Goal: Check status: Check status

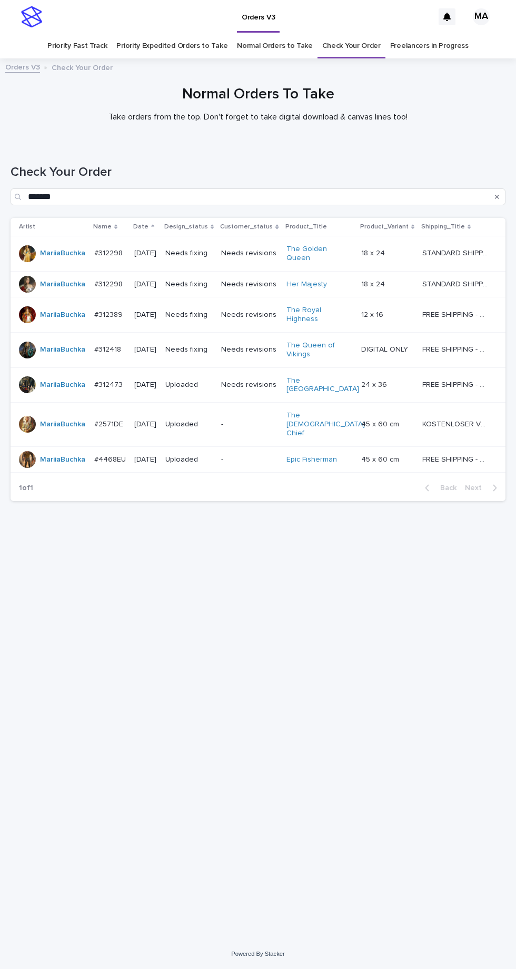
scroll to position [33, 0]
click at [362, 34] on link "Check Your Order" at bounding box center [351, 46] width 58 height 25
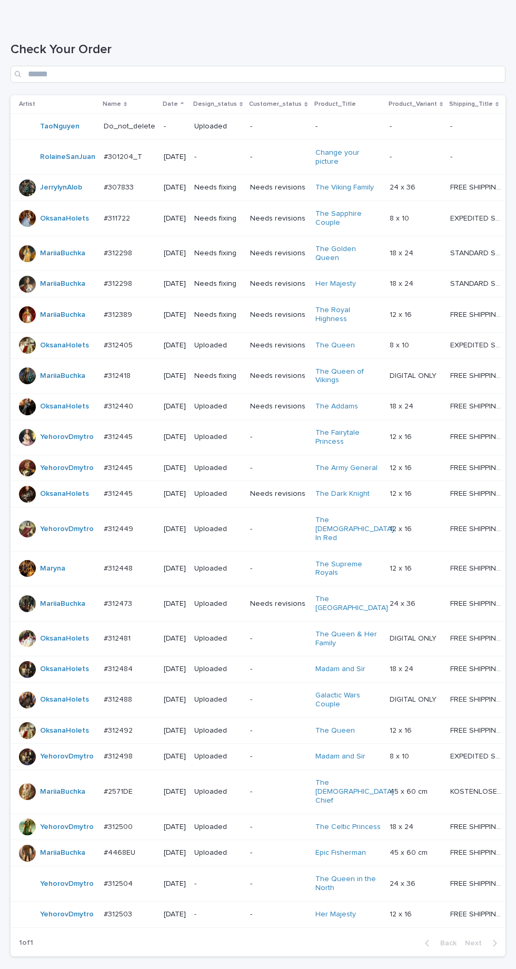
scroll to position [213, 0]
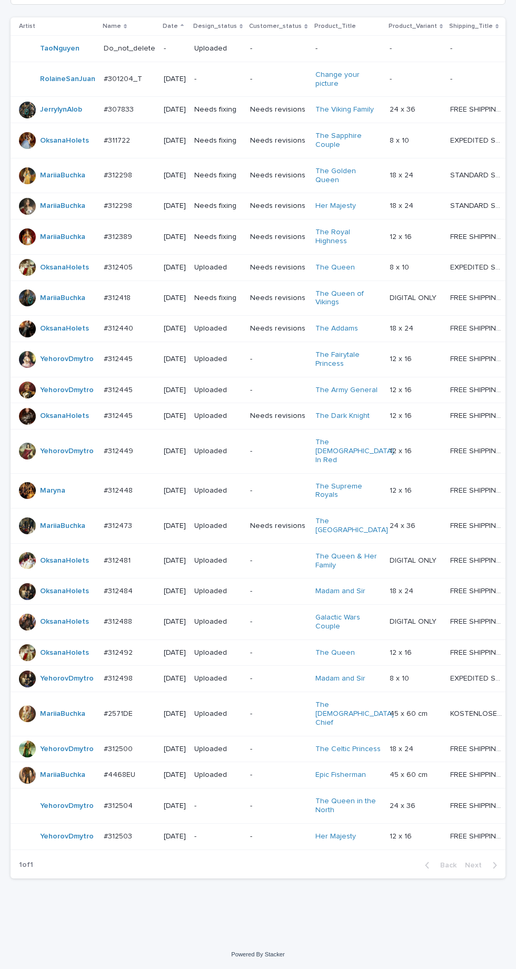
type input "*******"
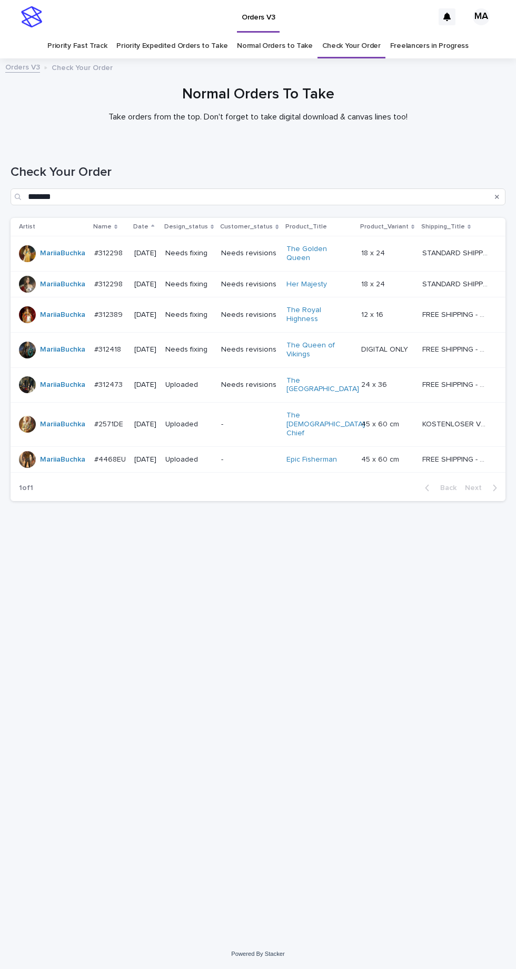
click at [264, 257] on p "Needs revisions" at bounding box center [249, 253] width 57 height 9
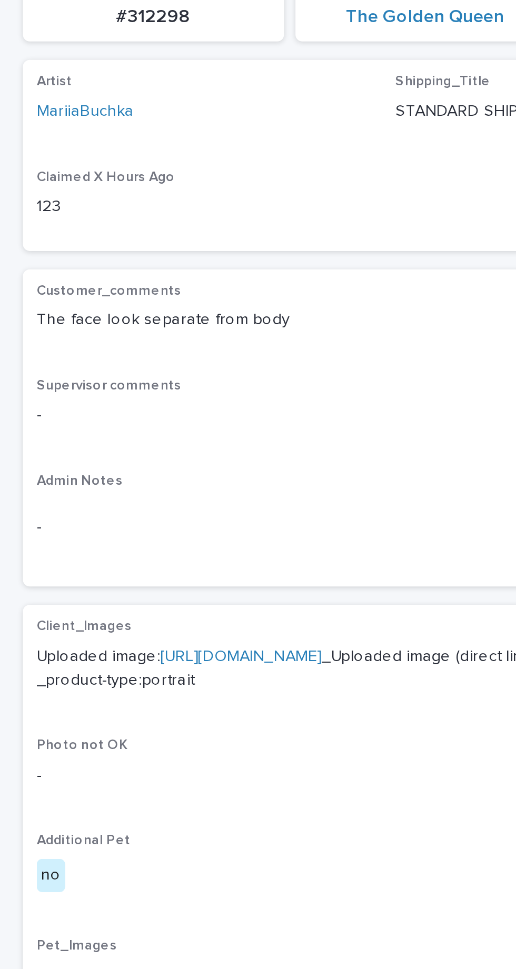
scroll to position [5, 0]
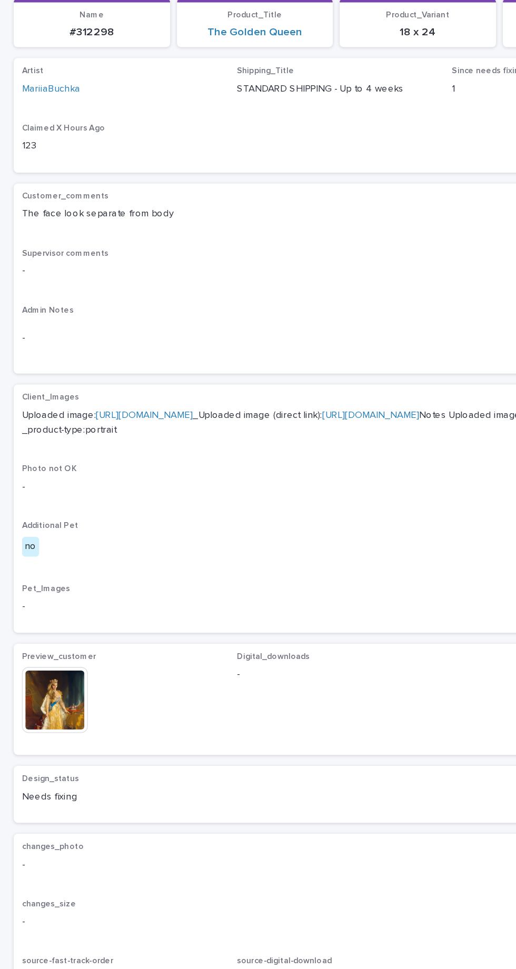
click at [47, 681] on img at bounding box center [42, 655] width 51 height 51
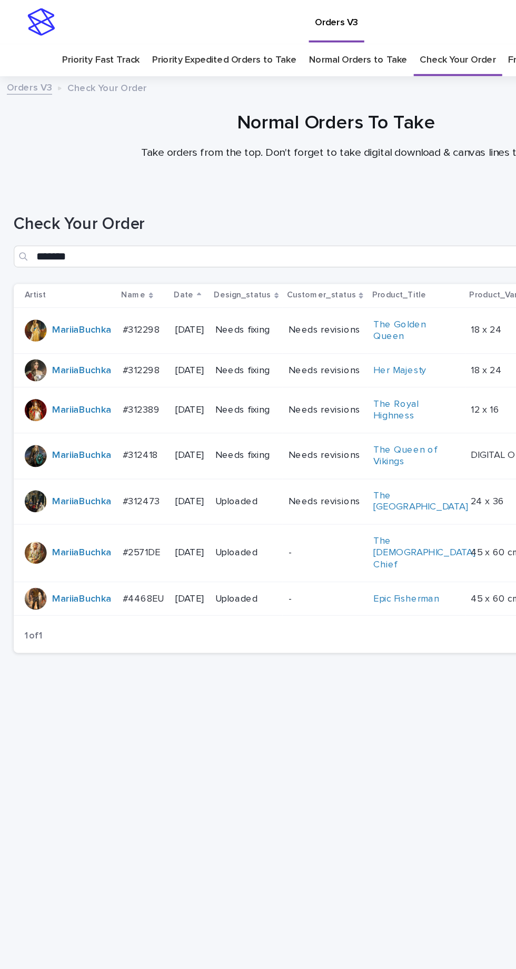
click at [262, 280] on p "Needs revisions" at bounding box center [249, 284] width 57 height 9
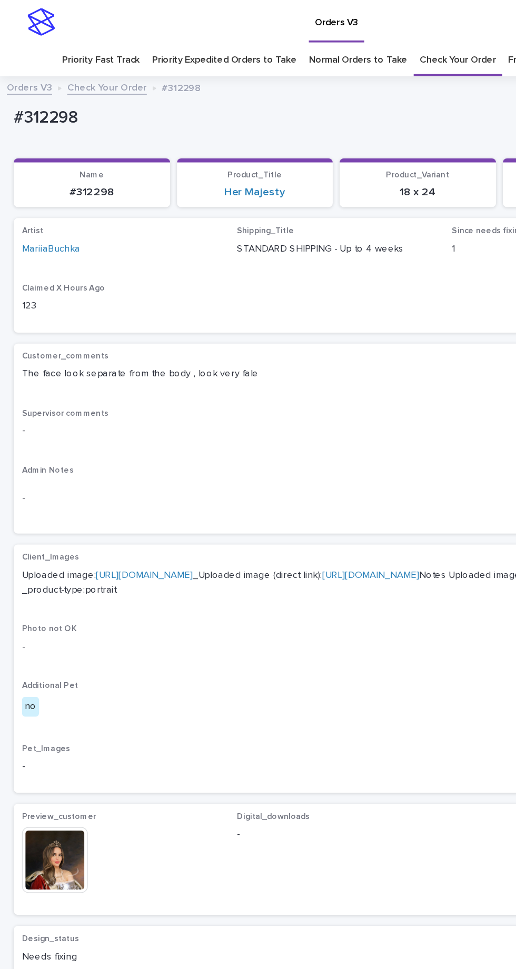
click at [46, 681] on img at bounding box center [42, 660] width 51 height 51
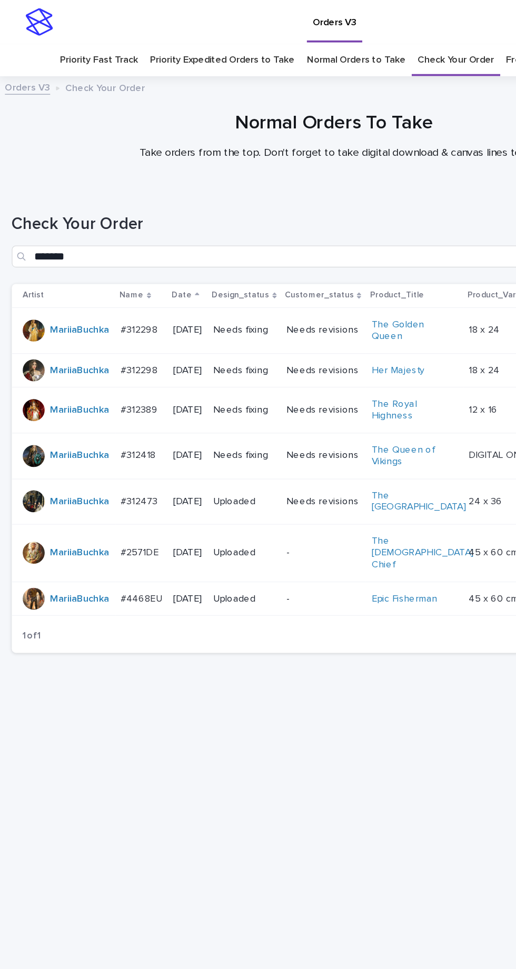
click at [350, 34] on link "Check Your Order" at bounding box center [351, 46] width 58 height 25
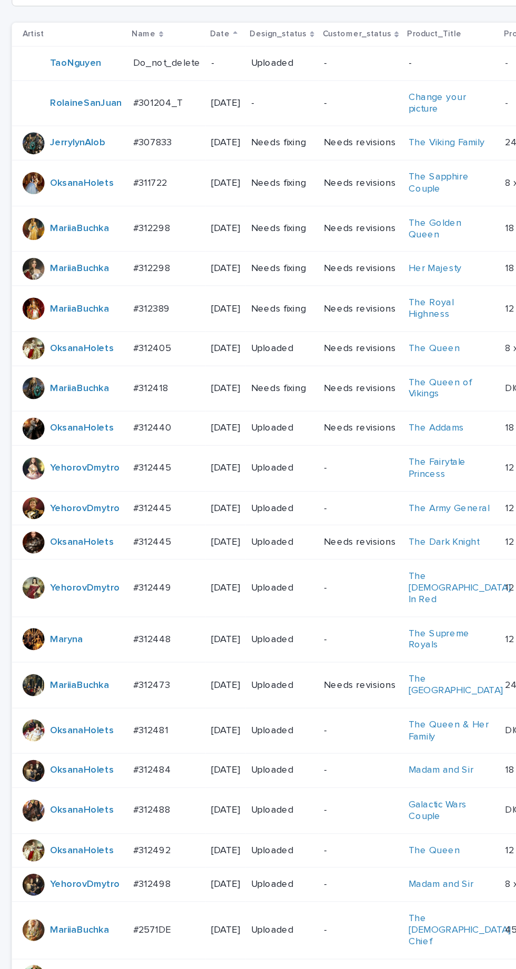
scroll to position [213, 0]
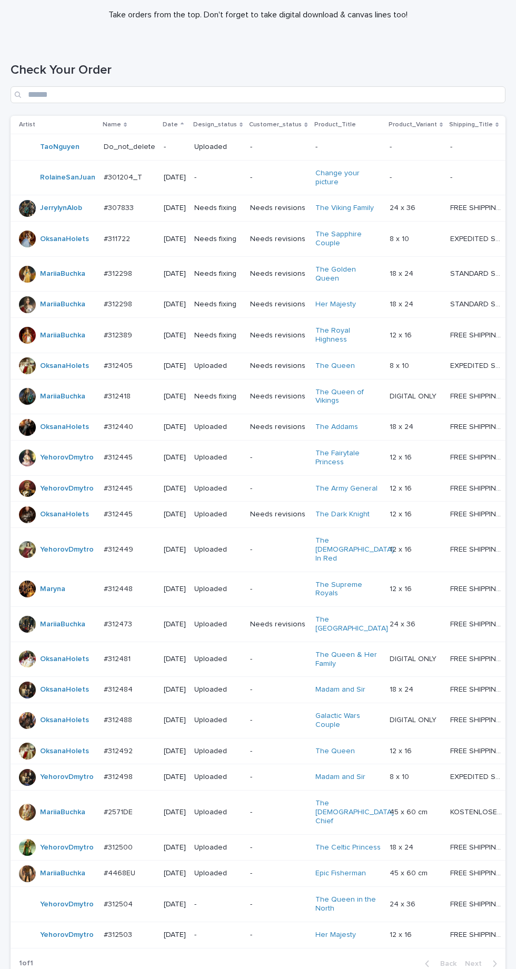
scroll to position [213, 0]
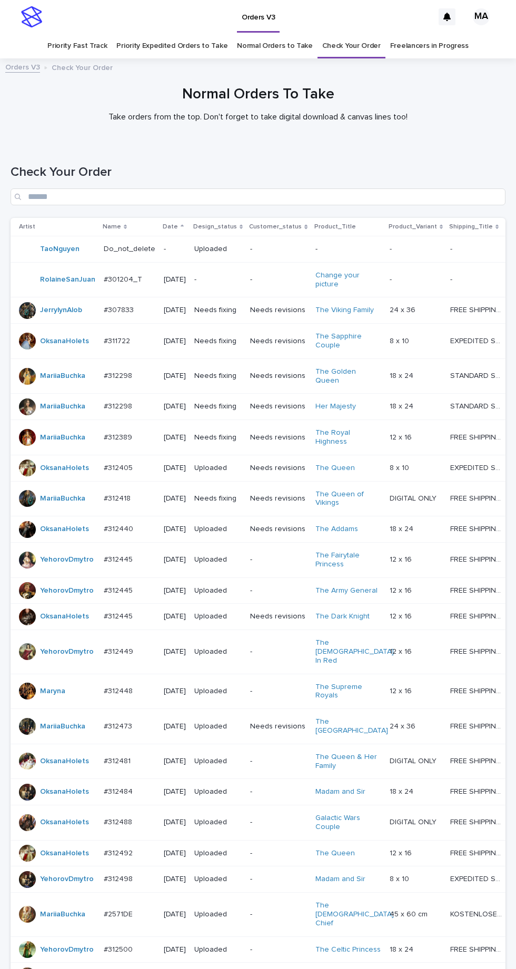
scroll to position [247, 0]
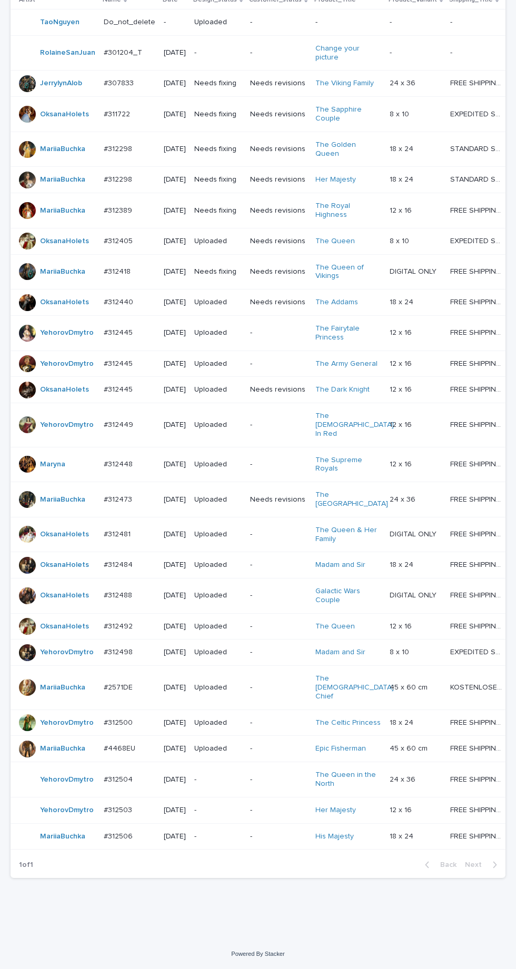
click at [231, 841] on p "-" at bounding box center [217, 836] width 47 height 9
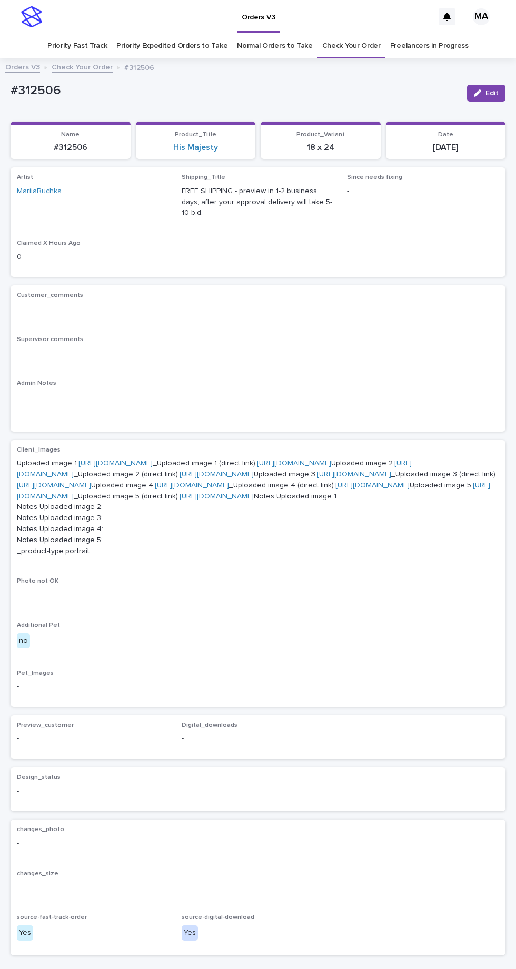
click at [153, 460] on link "https://cdn.shopify.com-uploadkit.app/s/files/1/0033/4807/0511/files/download.h…" at bounding box center [115, 463] width 74 height 7
click at [317, 478] on link "https://cdn.shopify.com-uploadkit.app/s/files/1/0033/4807/0511/files/download.h…" at bounding box center [354, 474] width 74 height 7
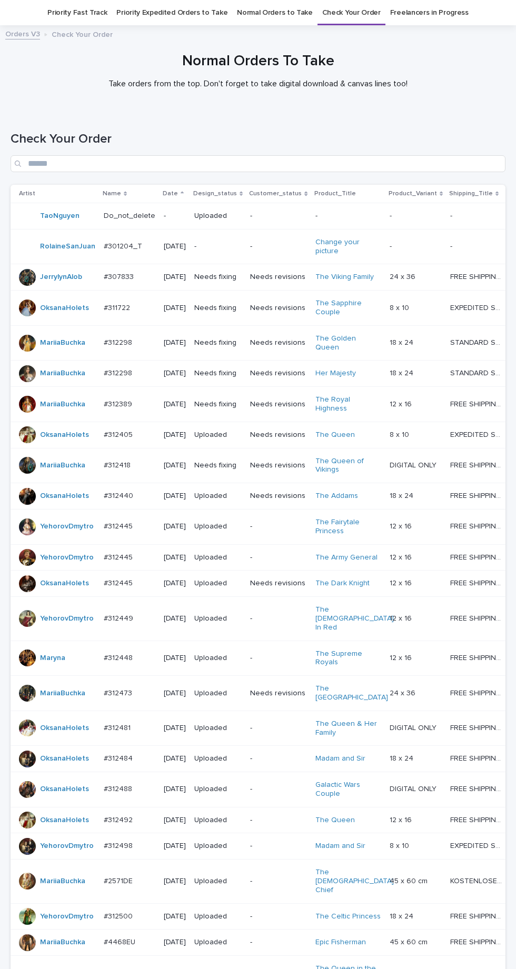
scroll to position [247, 0]
